Goal: Transaction & Acquisition: Purchase product/service

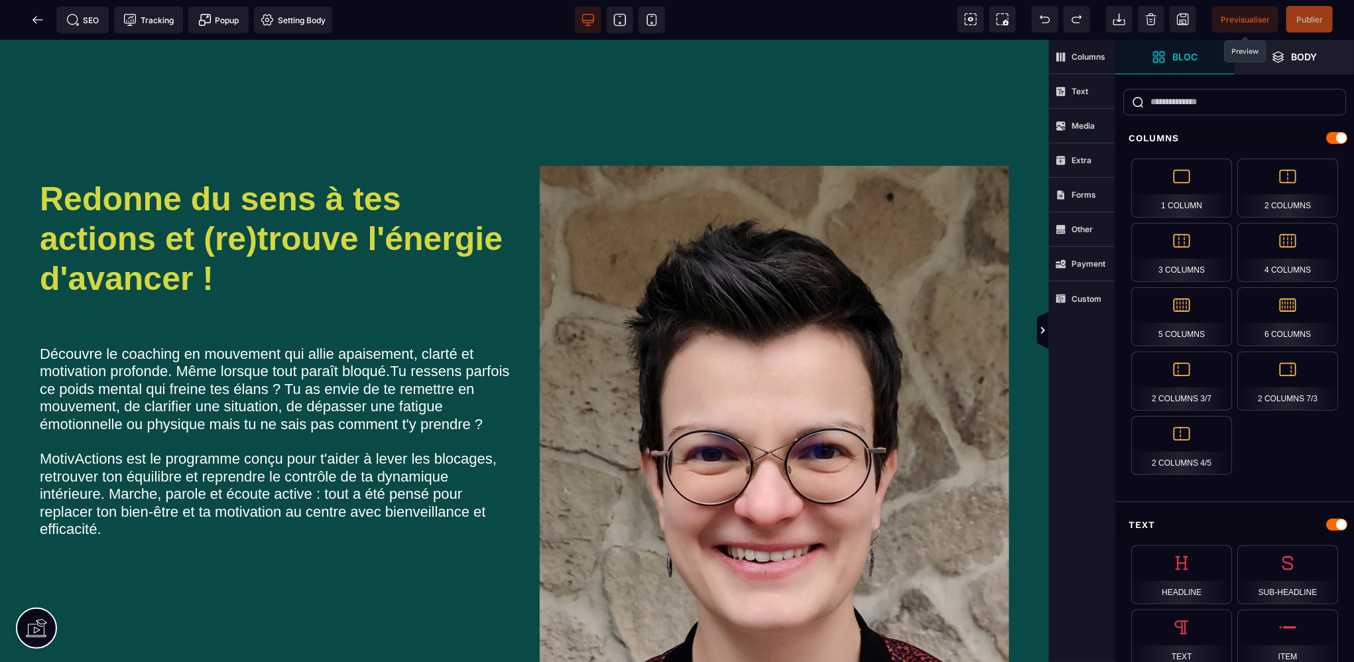
click at [1255, 16] on span "Previsualiser" at bounding box center [1245, 20] width 49 height 10
click at [33, 19] on icon at bounding box center [35, 19] width 4 height 7
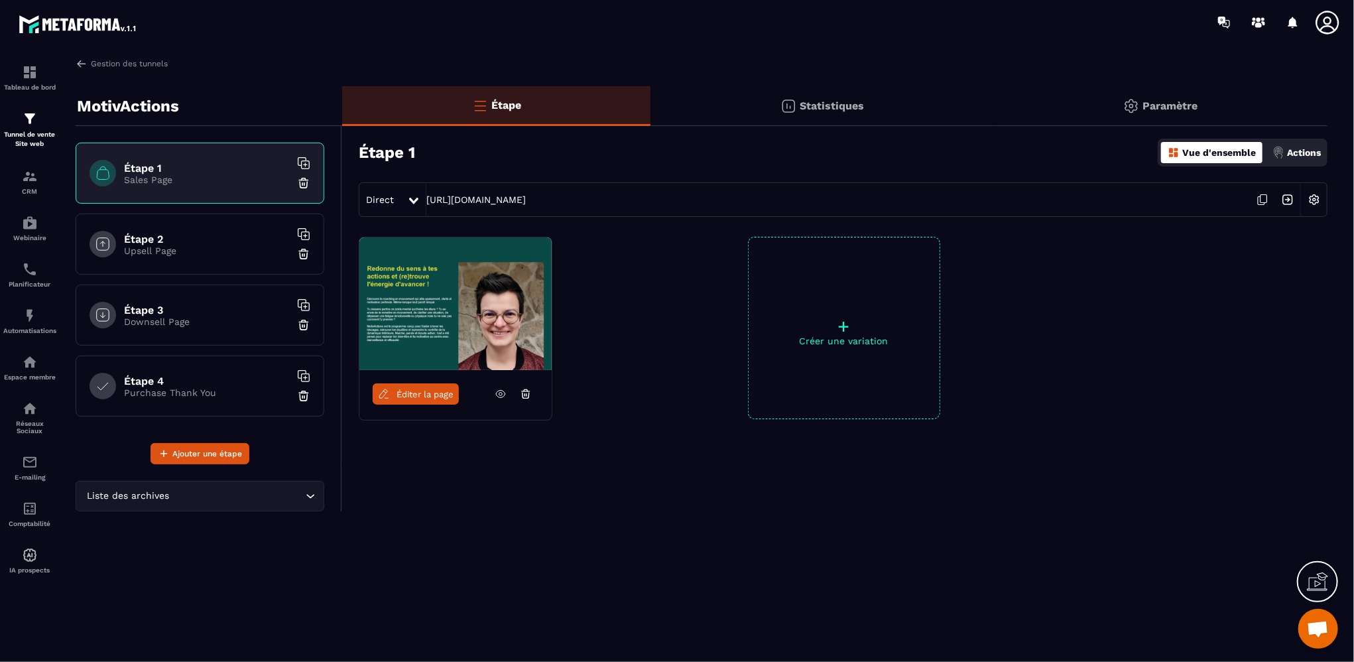
click at [500, 393] on icon at bounding box center [501, 394] width 12 height 12
click at [92, 60] on link "Gestion des tunnels" at bounding box center [122, 64] width 92 height 12
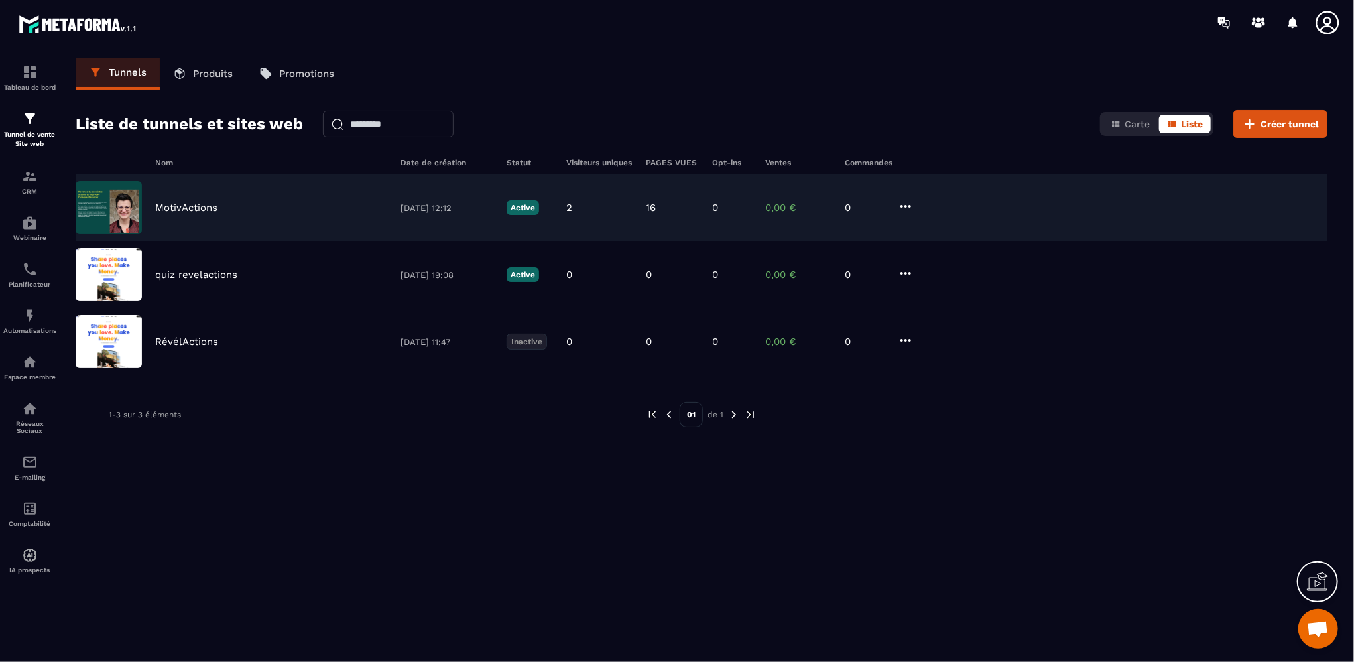
click at [907, 202] on icon at bounding box center [906, 206] width 16 height 16
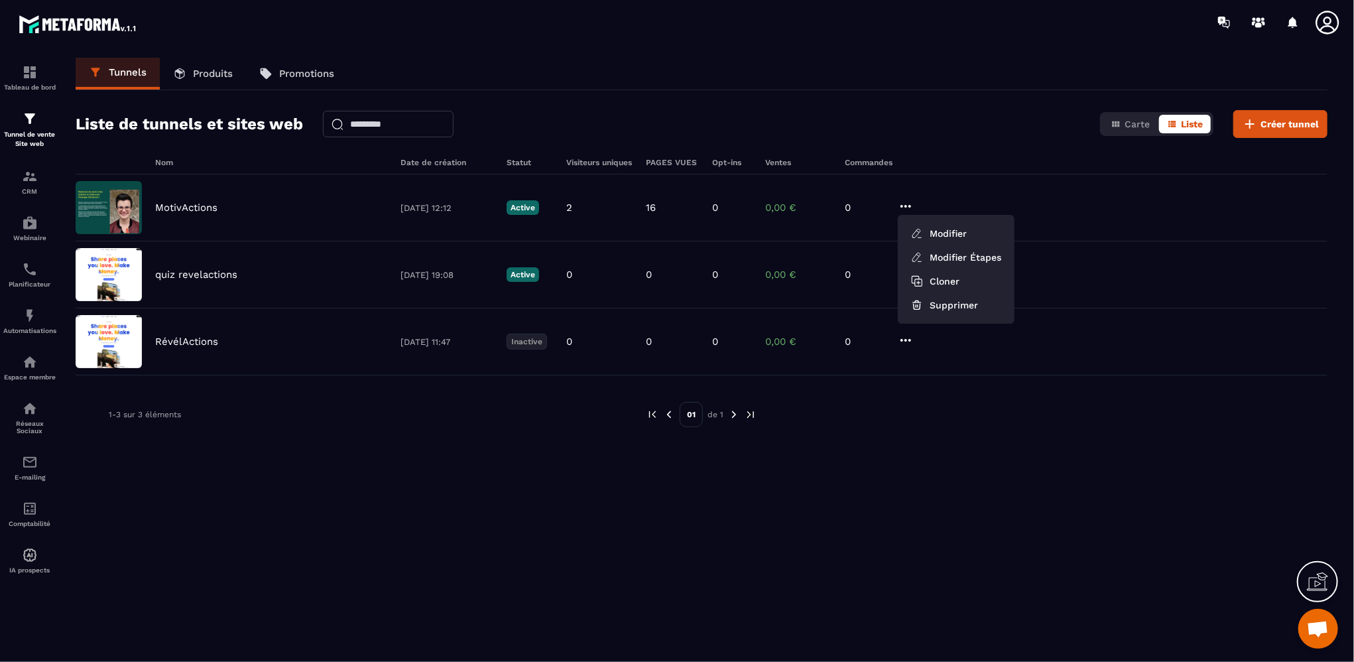
click at [209, 78] on p "Produits" at bounding box center [213, 74] width 40 height 12
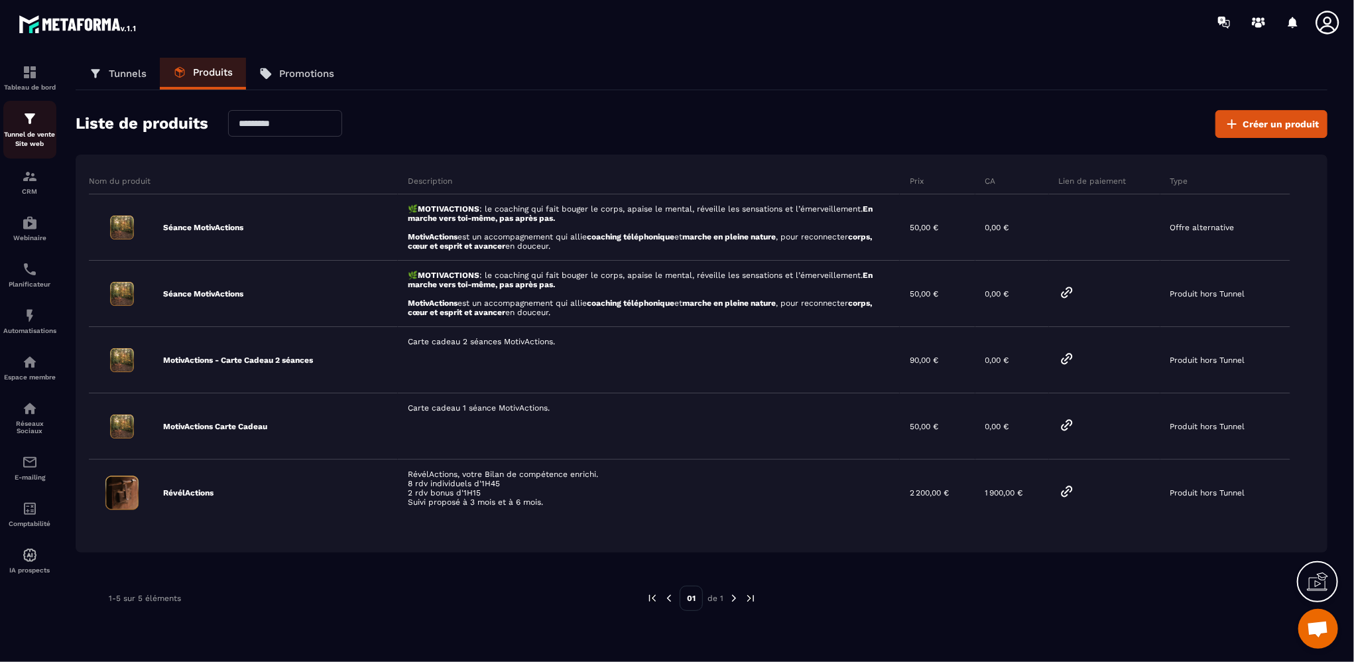
click at [19, 127] on div "Tunnel de vente Site web" at bounding box center [29, 130] width 53 height 38
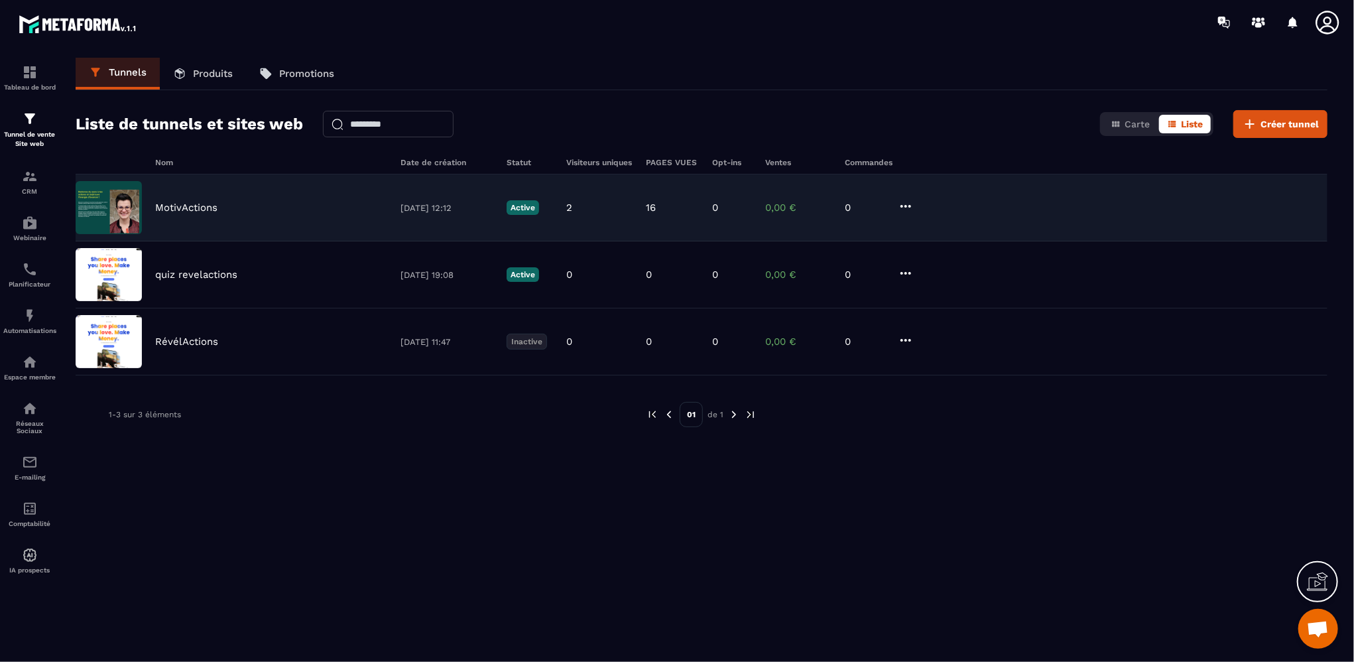
click at [99, 220] on img at bounding box center [109, 207] width 66 height 53
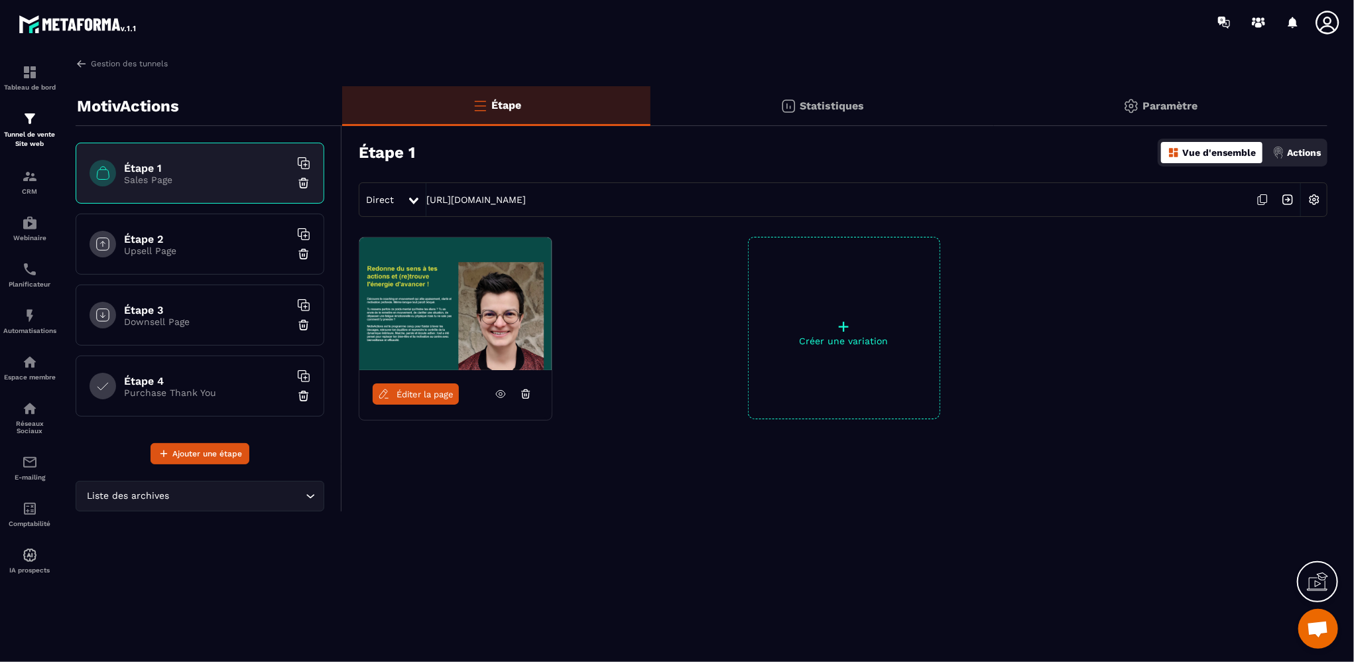
click at [430, 395] on span "Éditer la page" at bounding box center [425, 394] width 57 height 10
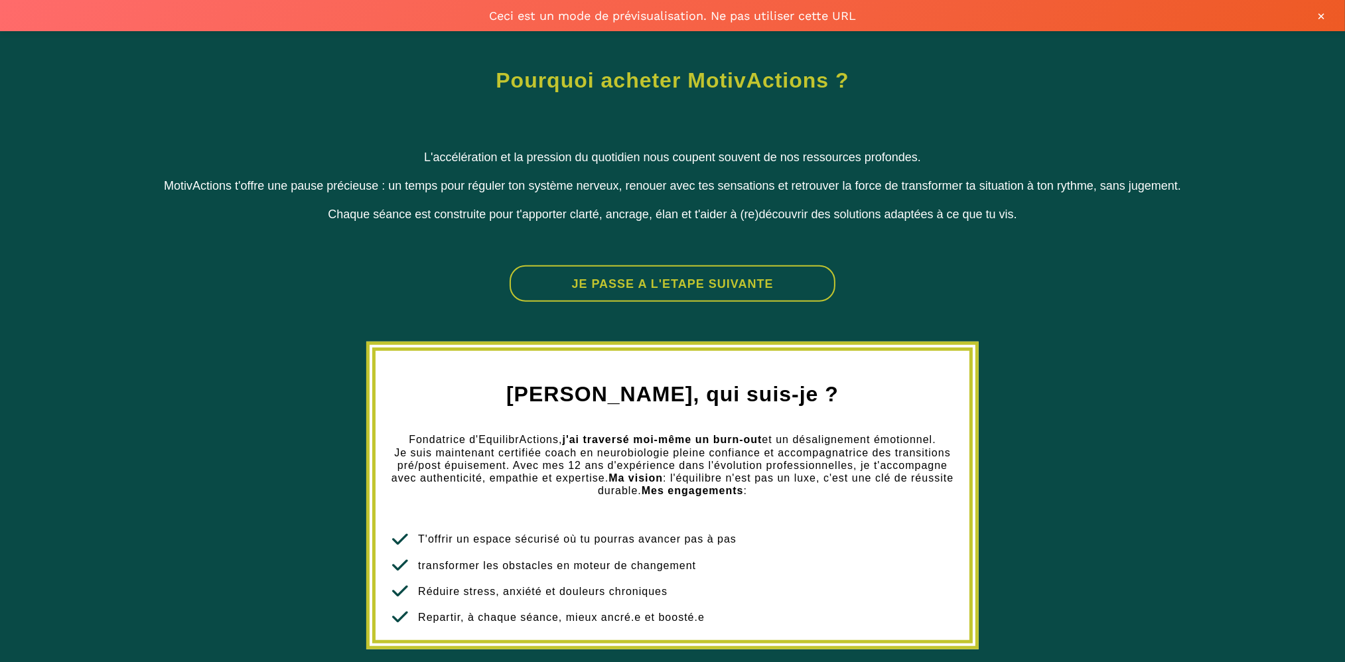
scroll to position [927, 0]
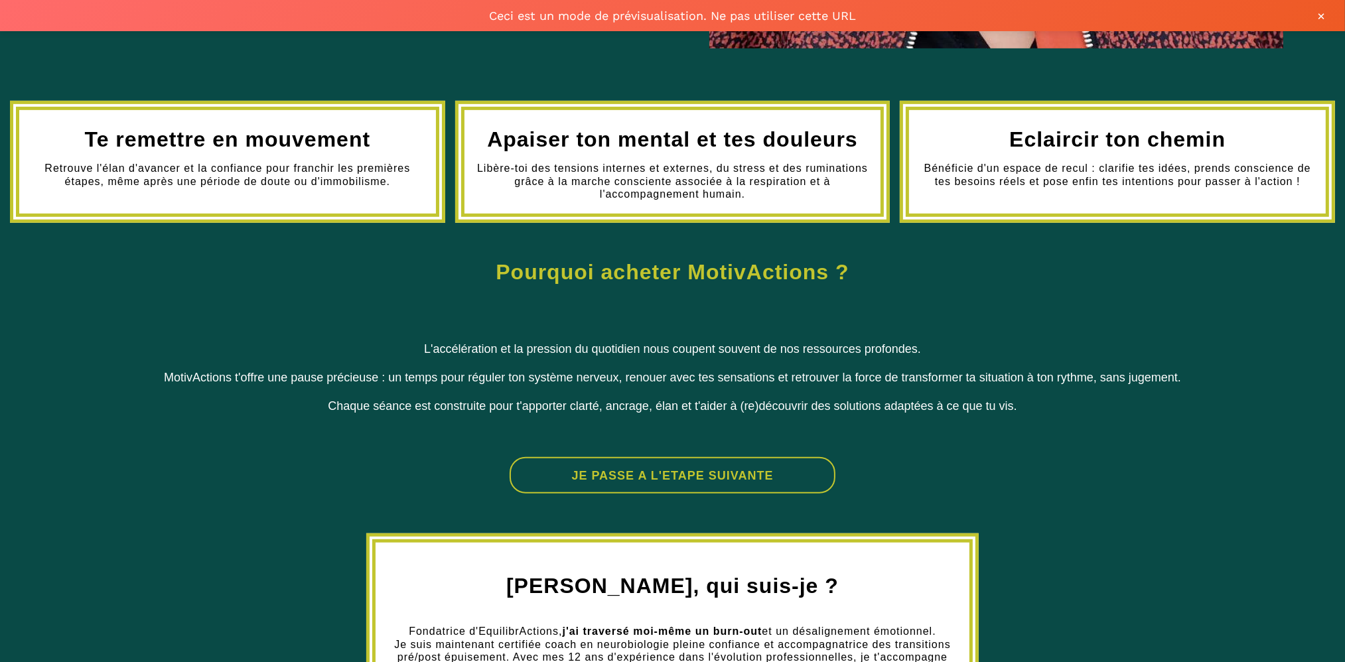
click at [695, 475] on button "JE PASSE A L'ETAPE SUIVANTE" at bounding box center [672, 475] width 326 height 36
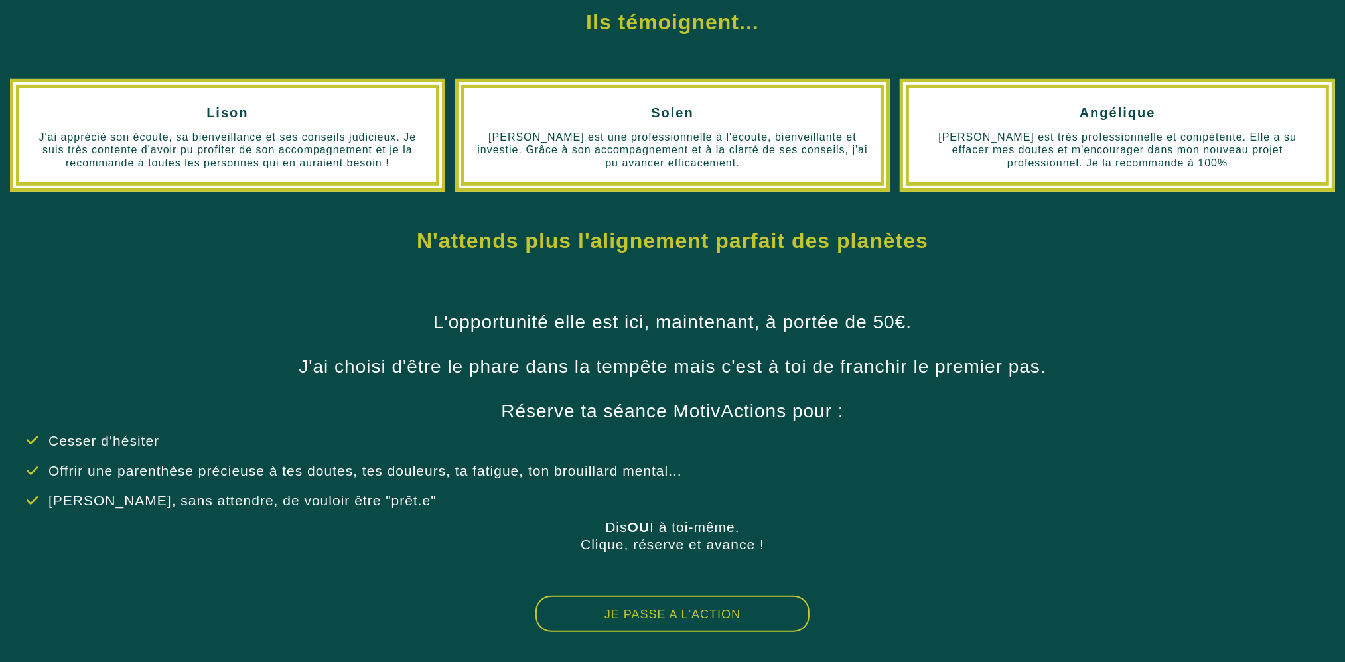
scroll to position [657, 0]
click at [661, 620] on button "JE PASSE A L'ACTION" at bounding box center [672, 614] width 274 height 36
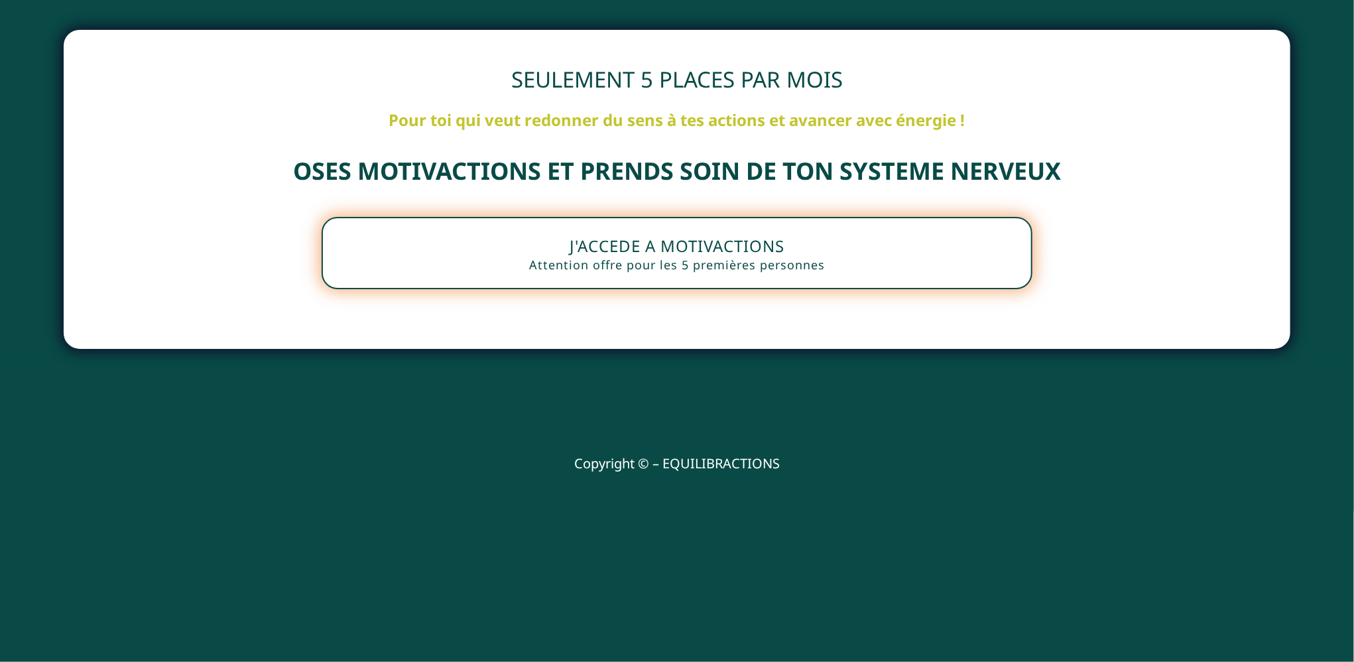
click at [752, 245] on button "J'ACCEDE A MOTIVACTIONS Attention offre pour les 5 premières personnes" at bounding box center [677, 253] width 711 height 72
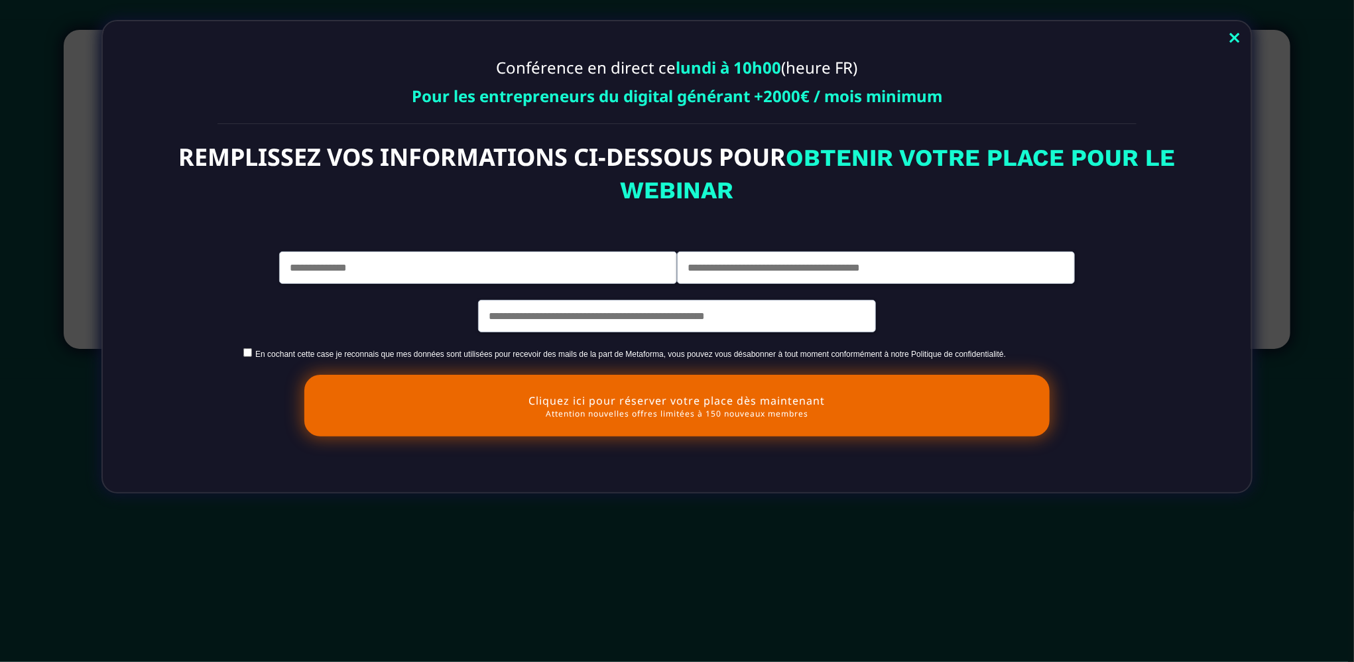
click at [1234, 38] on link "Close" at bounding box center [1235, 39] width 27 height 29
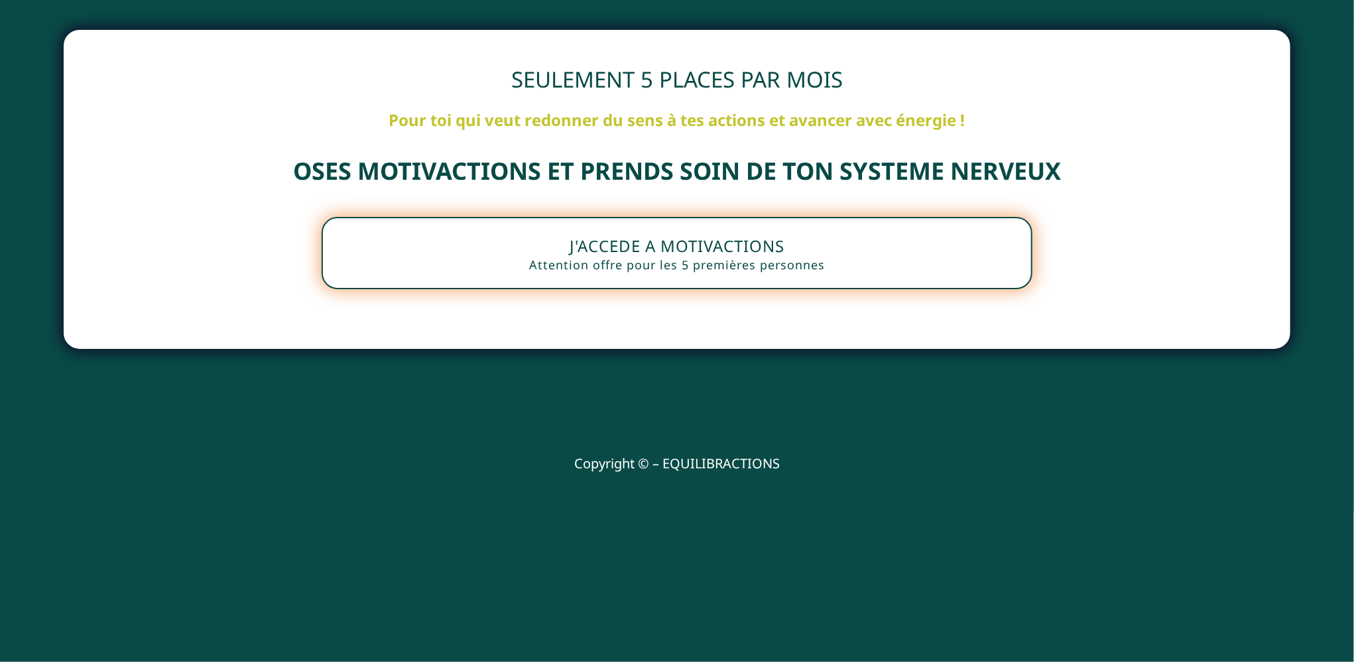
click at [620, 268] on button "J'ACCEDE A MOTIVACTIONS Attention offre pour les 5 premières personnes" at bounding box center [677, 253] width 711 height 72
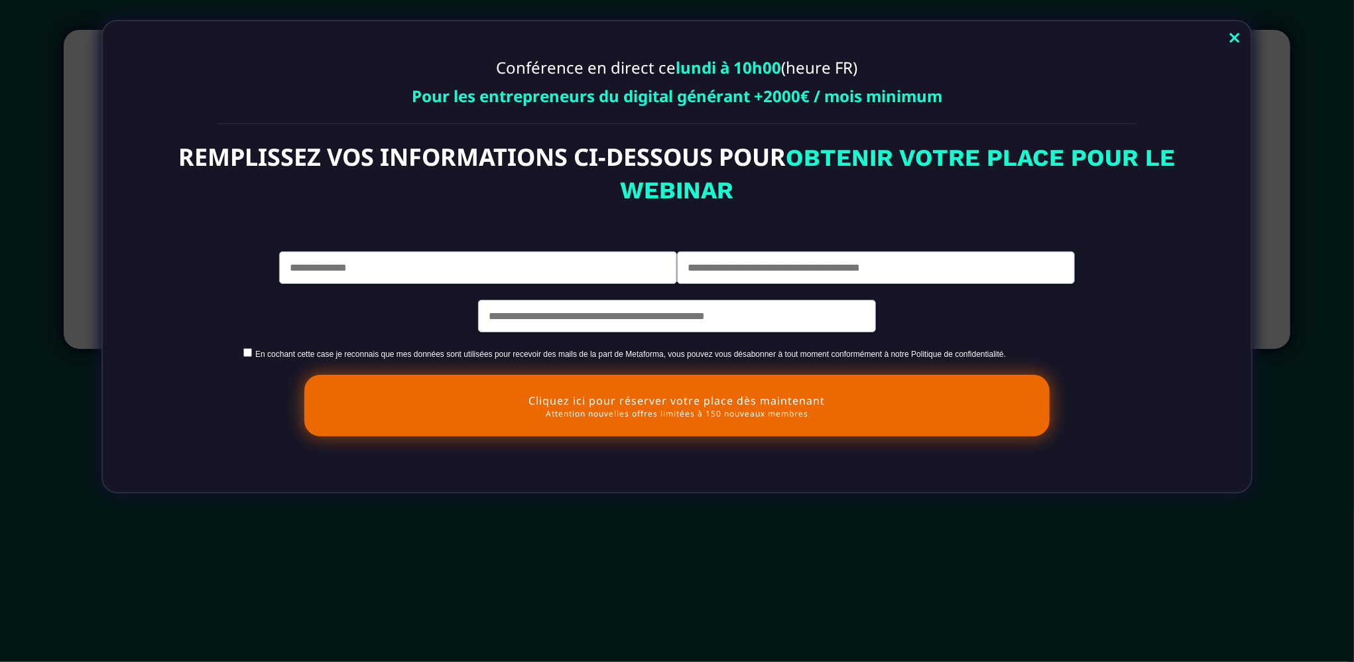
click at [1236, 42] on link "Close" at bounding box center [1235, 39] width 27 height 29
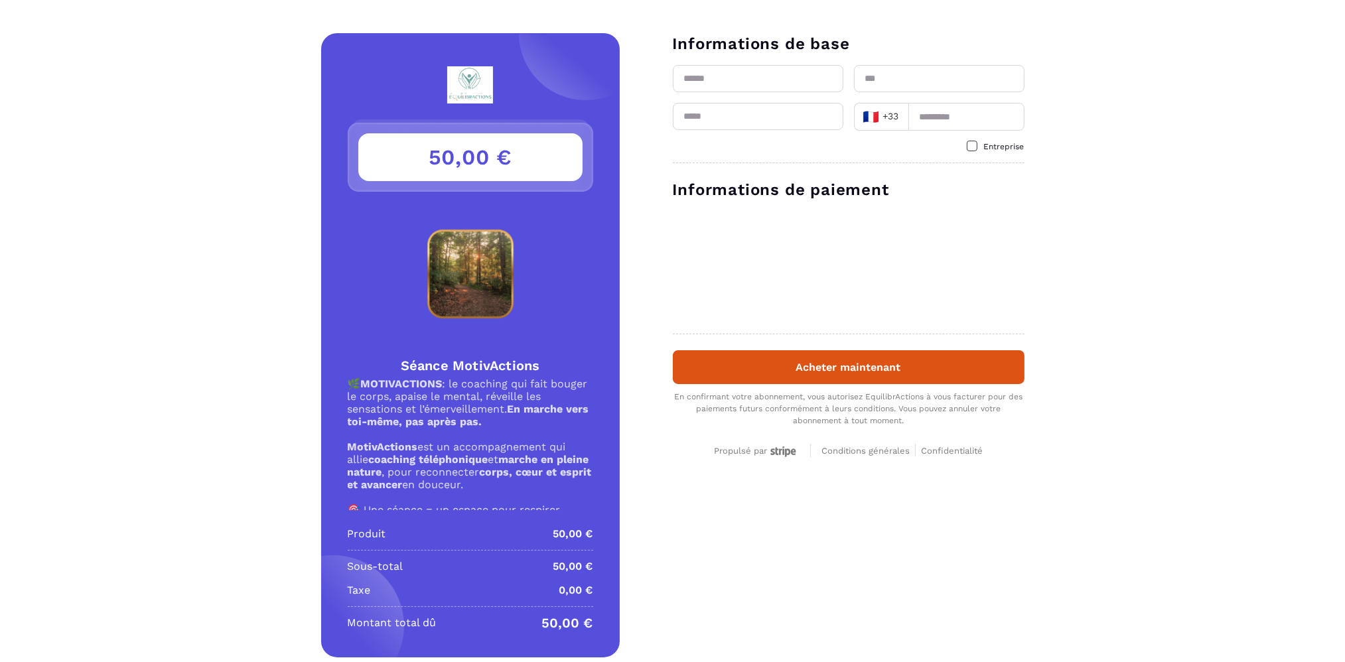
scroll to position [27, 0]
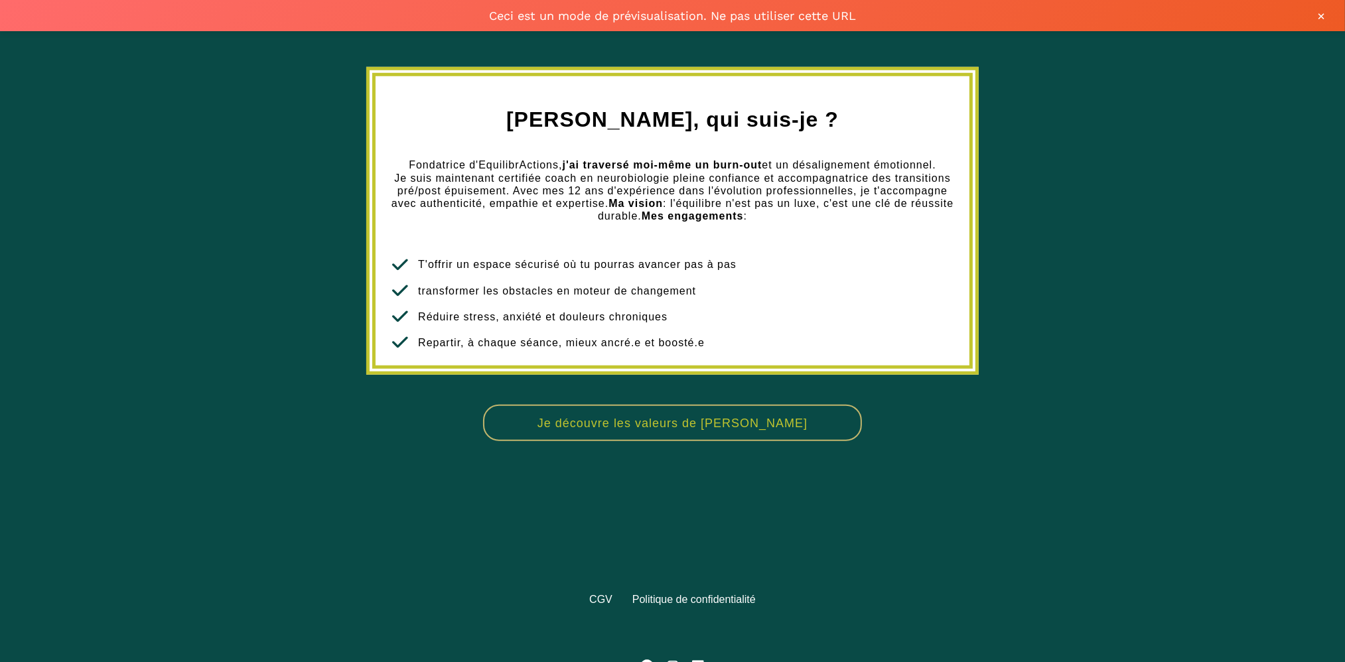
scroll to position [1128, 0]
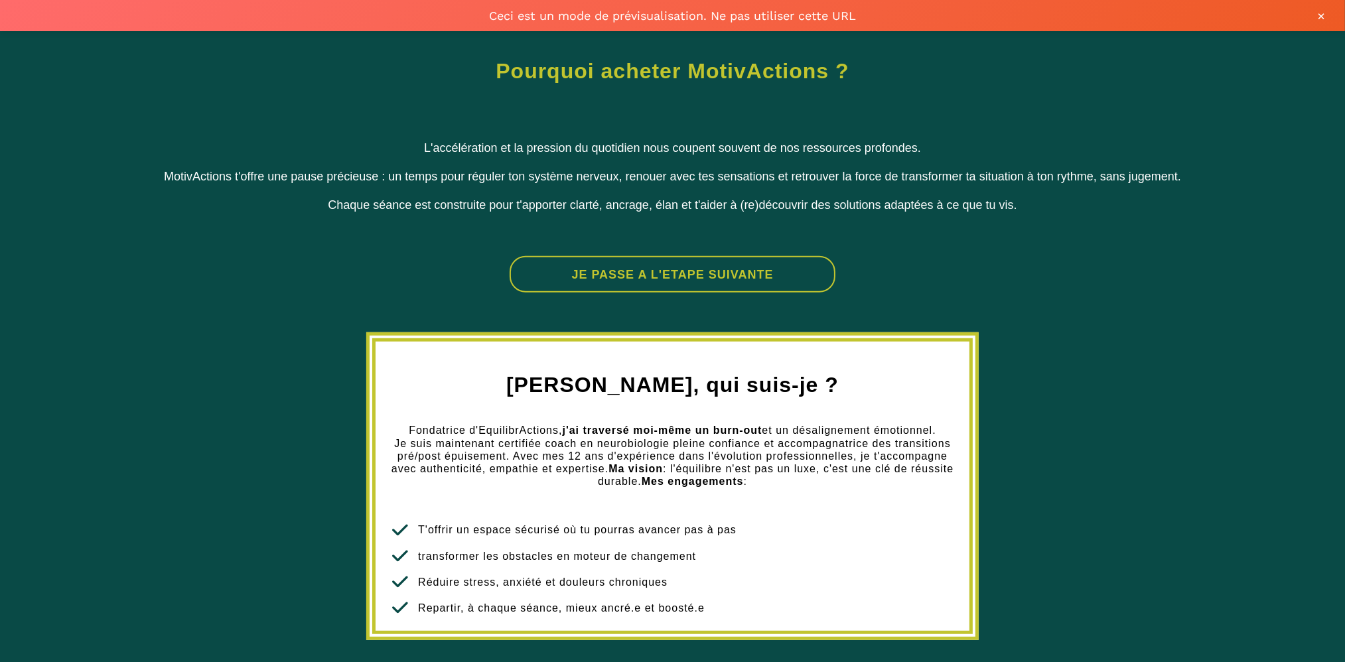
click at [715, 275] on button "JE PASSE A L'ETAPE SUIVANTE" at bounding box center [672, 274] width 326 height 36
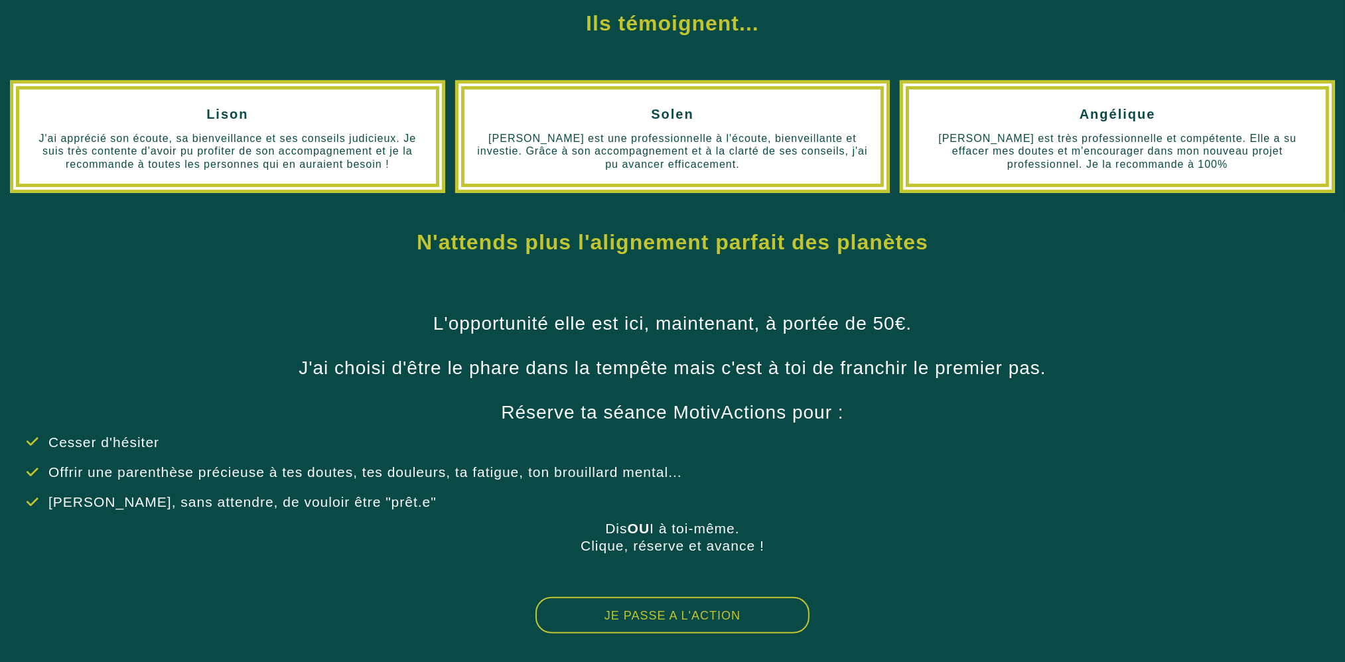
scroll to position [657, 0]
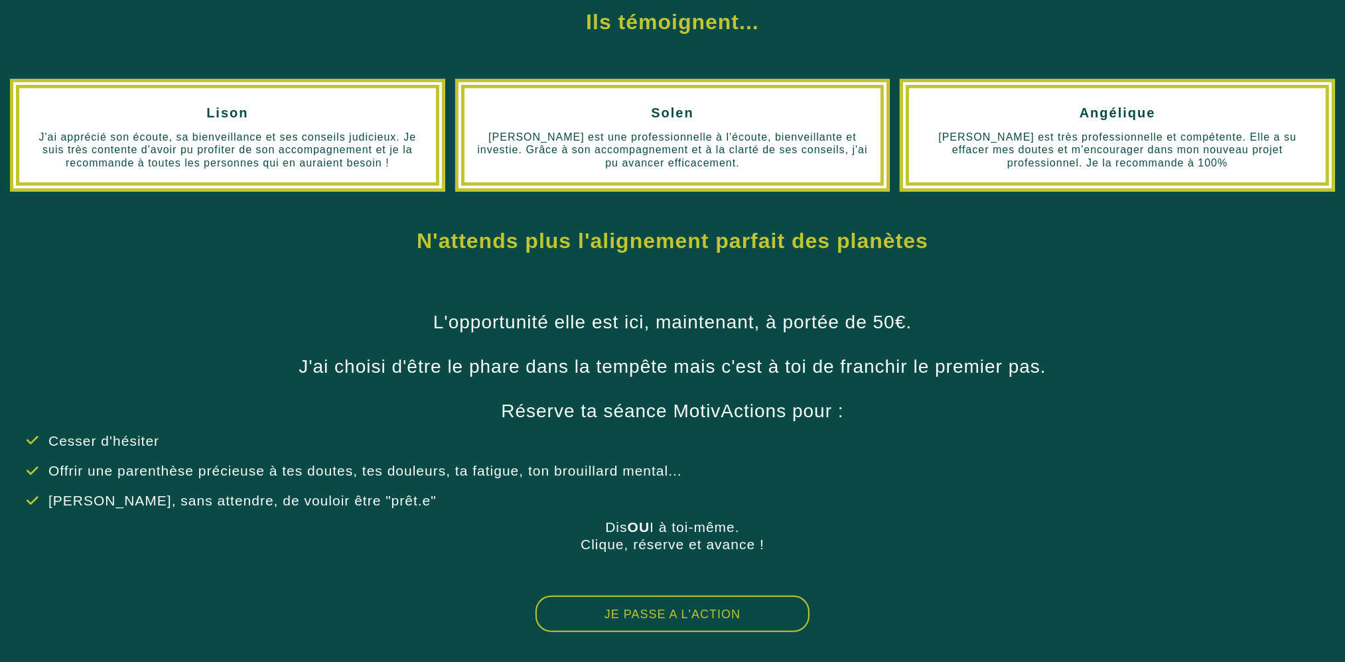
click at [673, 614] on button "JE PASSE A L'ACTION" at bounding box center [672, 614] width 274 height 36
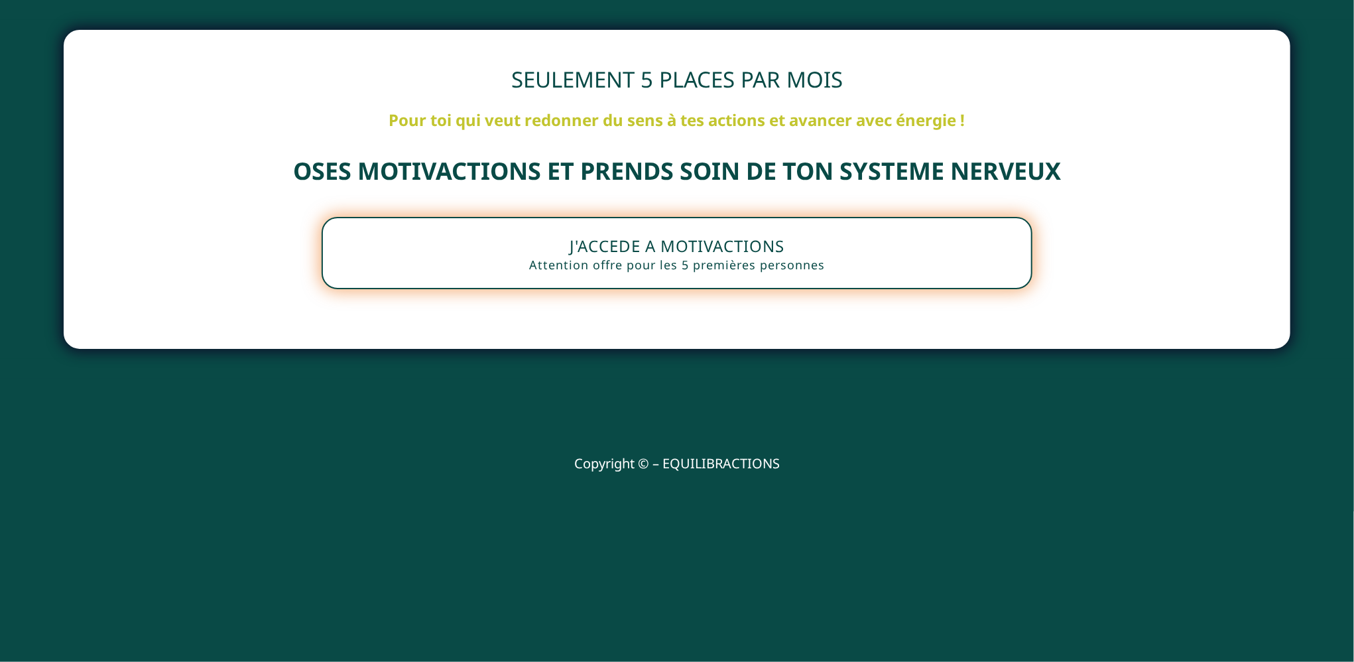
click at [714, 271] on button "J'ACCEDE A MOTIVACTIONS Attention offre pour les 5 premières personnes" at bounding box center [677, 253] width 711 height 72
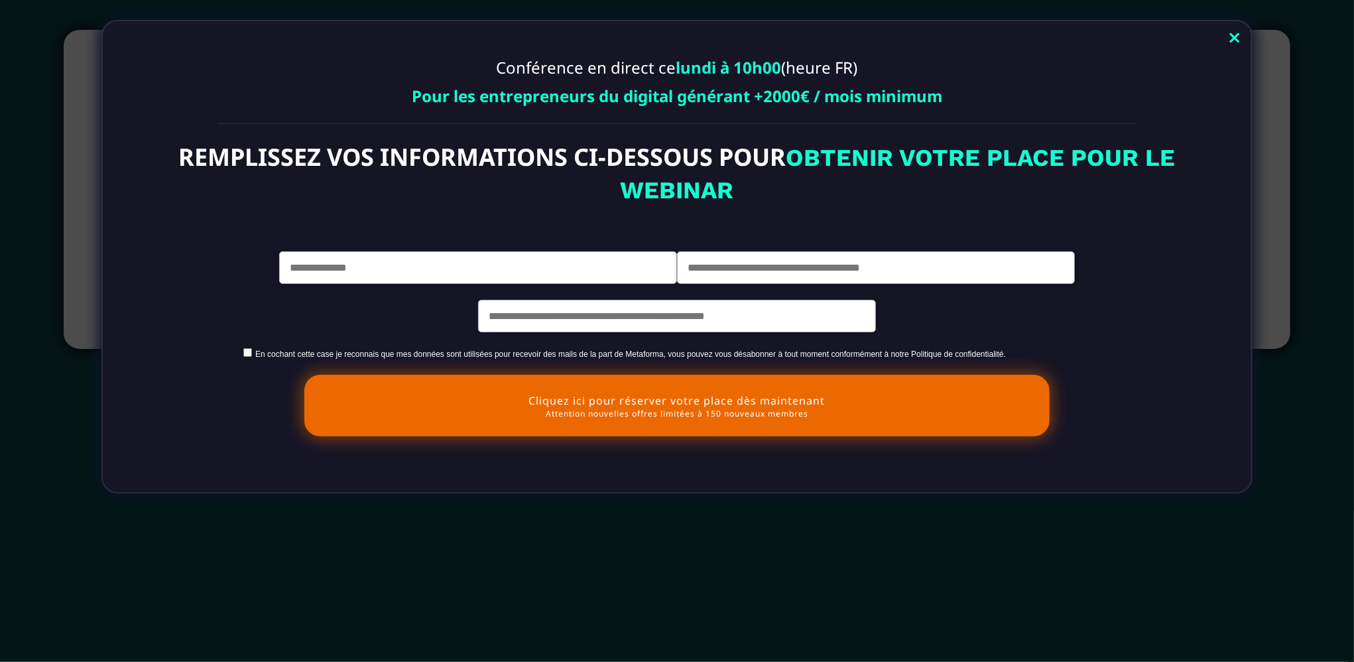
click at [1236, 34] on link "Close" at bounding box center [1235, 39] width 27 height 29
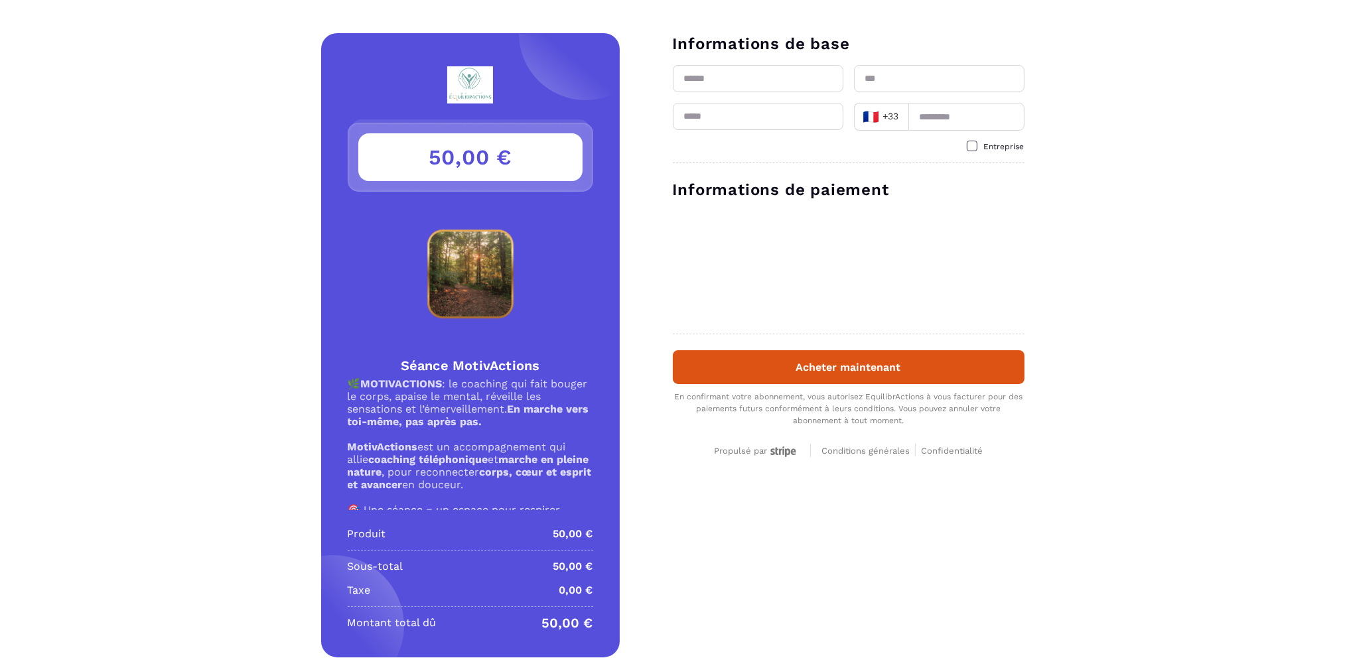
scroll to position [27, 0]
